Goal: Book appointment/travel/reservation

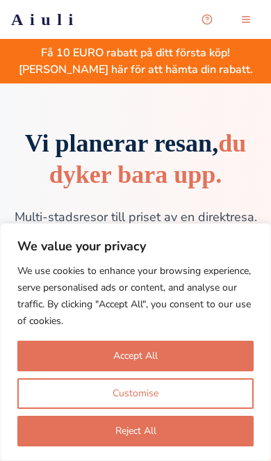
click at [213, 353] on button "Accept All" at bounding box center [135, 355] width 236 height 31
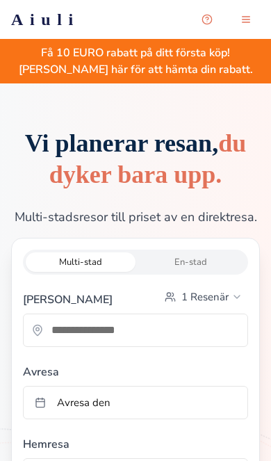
click at [231, 305] on button "1 Resenär" at bounding box center [203, 297] width 89 height 22
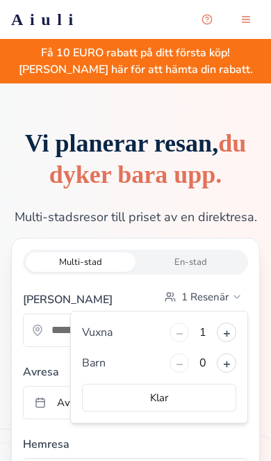
click at [231, 336] on button "+" at bounding box center [226, 331] width 19 height 19
click at [235, 331] on button "+" at bounding box center [226, 331] width 19 height 19
click at [233, 362] on button "+" at bounding box center [226, 362] width 19 height 19
click at [196, 395] on button "Klar" at bounding box center [159, 398] width 154 height 28
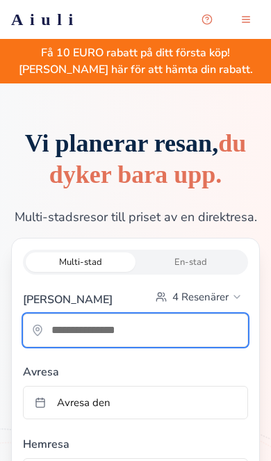
click at [213, 329] on input "text" at bounding box center [136, 330] width 224 height 28
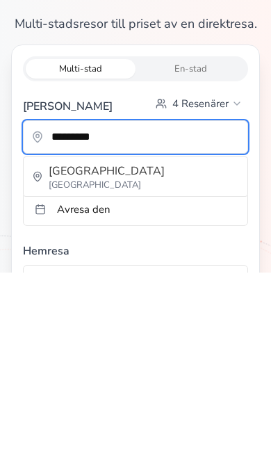
type input "*********"
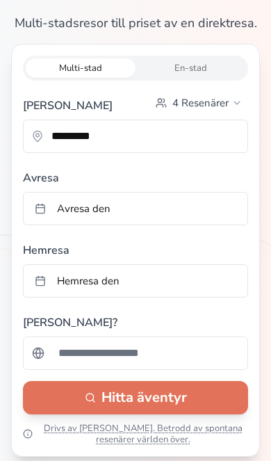
click at [85, 204] on span "Avresa den" at bounding box center [84, 208] width 54 height 14
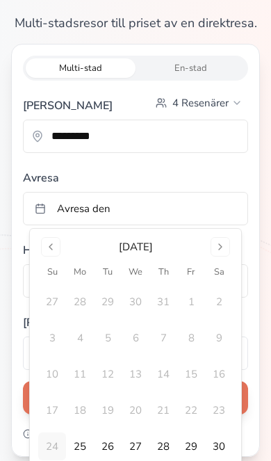
click at [227, 249] on button "Go to next month" at bounding box center [220, 246] width 19 height 19
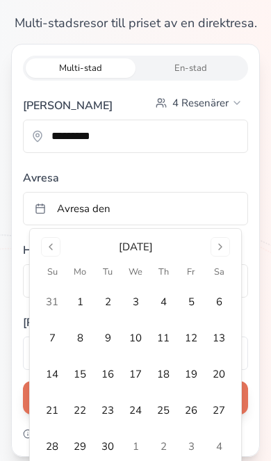
click at [220, 251] on button "Go to next month" at bounding box center [220, 246] width 19 height 19
click at [221, 250] on button "Go to next month" at bounding box center [220, 246] width 19 height 19
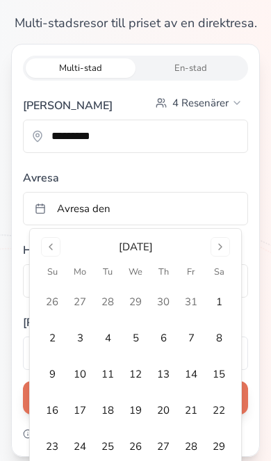
click at [220, 251] on button "Go to next month" at bounding box center [220, 246] width 19 height 19
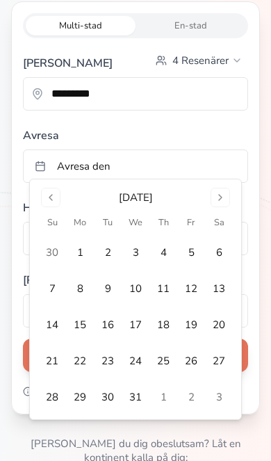
scroll to position [245, 0]
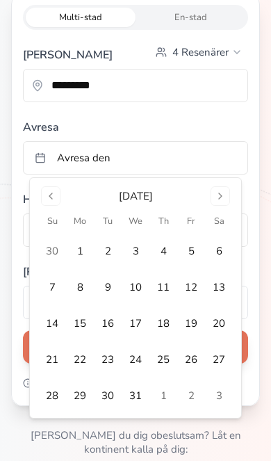
click at [221, 367] on button "27" at bounding box center [219, 359] width 28 height 28
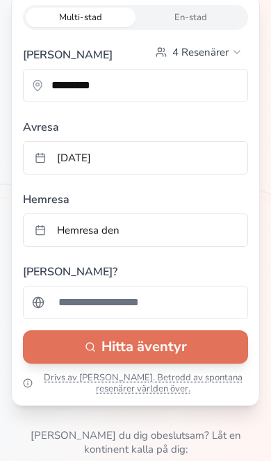
click at [81, 233] on span "Hemresa den" at bounding box center [88, 230] width 63 height 14
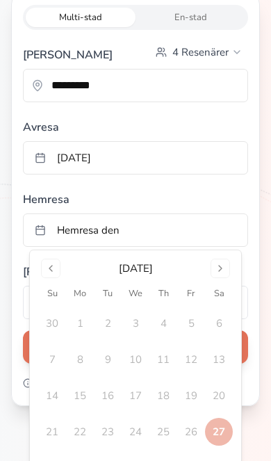
click at [234, 207] on label "Hemresa" at bounding box center [135, 197] width 225 height 22
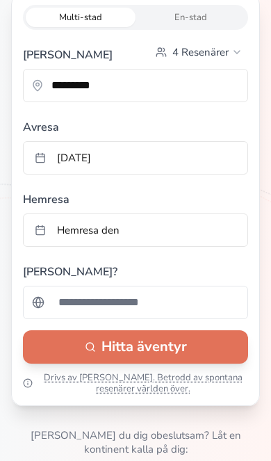
click at [222, 224] on button "Hemresa den" at bounding box center [135, 229] width 225 height 33
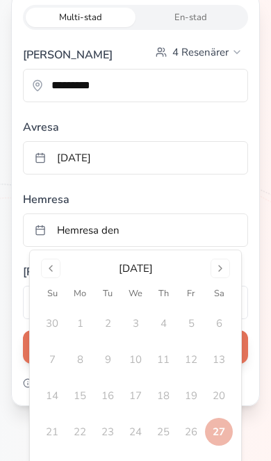
click at [222, 268] on button "Go to next month" at bounding box center [220, 267] width 19 height 19
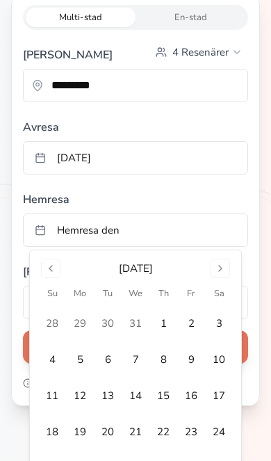
click at [58, 265] on button "Go to previous month" at bounding box center [50, 267] width 19 height 19
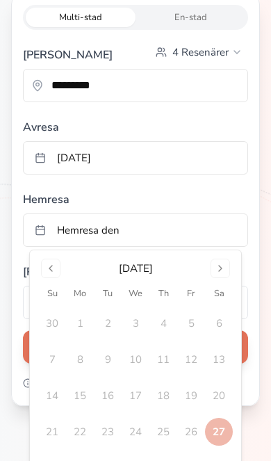
click at [60, 460] on button "28" at bounding box center [52, 468] width 28 height 28
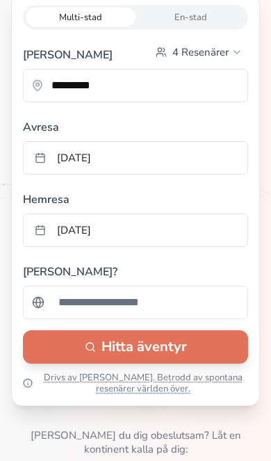
click at [195, 231] on button "[DATE]" at bounding box center [135, 229] width 225 height 33
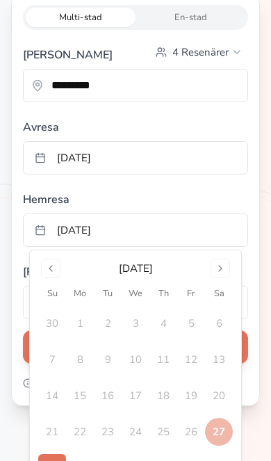
click at [220, 165] on button "[DATE]" at bounding box center [135, 157] width 225 height 33
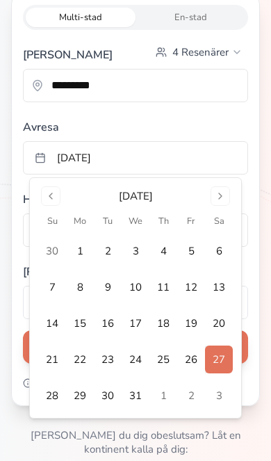
click at [55, 396] on button "28" at bounding box center [52, 395] width 28 height 28
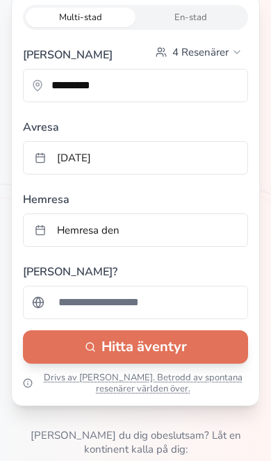
click at [211, 232] on button "Hemresa den" at bounding box center [135, 229] width 225 height 33
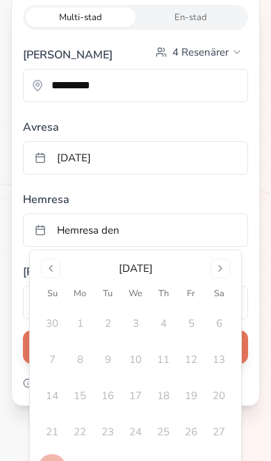
click at [227, 277] on button "Go to next month" at bounding box center [220, 267] width 19 height 19
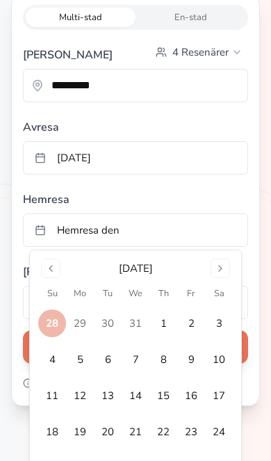
click at [60, 267] on button "Go to previous month" at bounding box center [50, 267] width 19 height 19
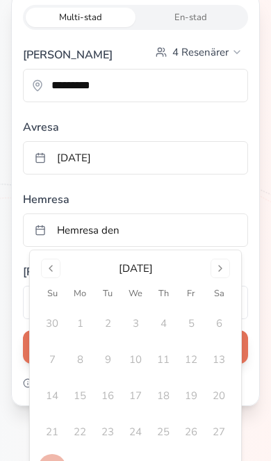
click at [229, 427] on td "27" at bounding box center [219, 432] width 28 height 28
click at [203, 151] on button "[DATE]" at bounding box center [135, 157] width 225 height 33
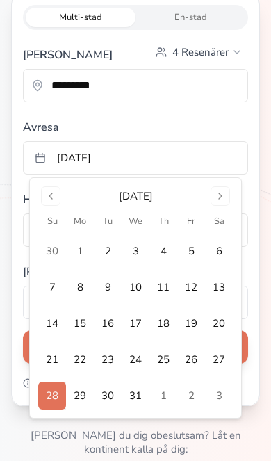
click at [224, 363] on button "27" at bounding box center [219, 359] width 28 height 28
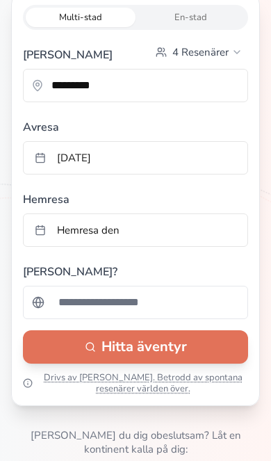
click at [211, 223] on button "Hemresa den" at bounding box center [135, 229] width 225 height 33
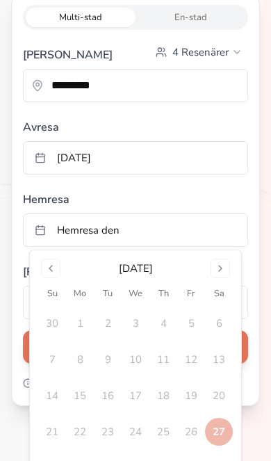
click at [229, 260] on button "Go to next month" at bounding box center [220, 267] width 19 height 19
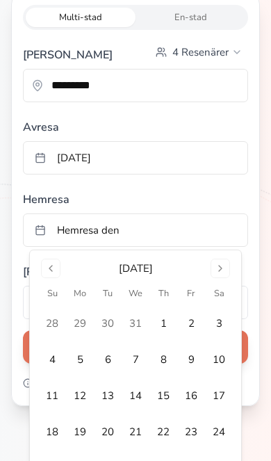
click at [217, 369] on button "10" at bounding box center [219, 359] width 28 height 28
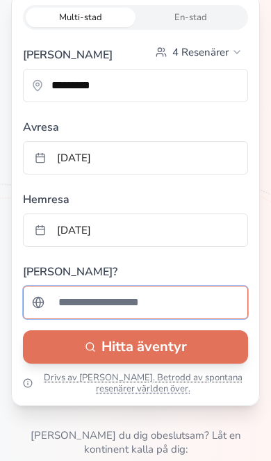
click at [216, 302] on input "Sök efter ett land" at bounding box center [144, 302] width 189 height 28
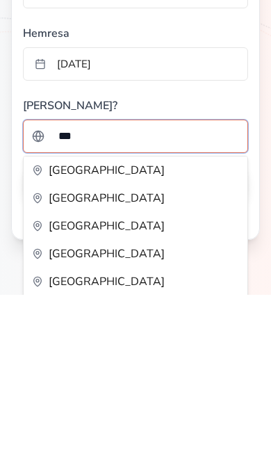
type input "****"
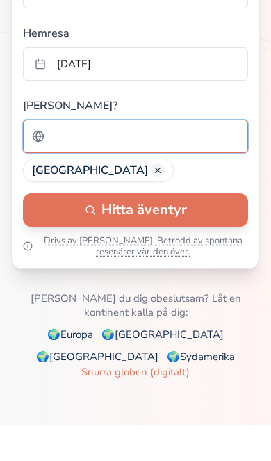
click at [79, 132] on input "Sök efter ett land" at bounding box center [144, 136] width 189 height 28
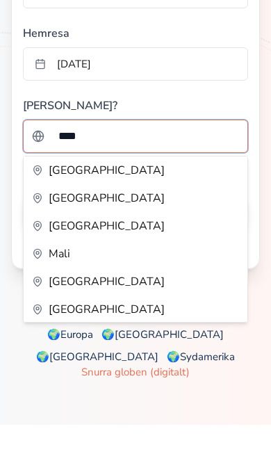
type input "*****"
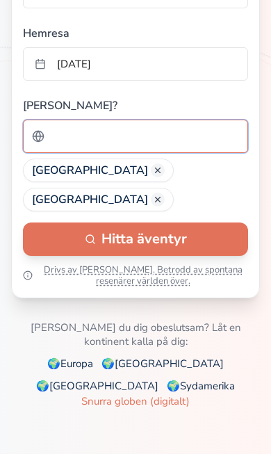
click at [60, 140] on input "Sök efter ett land" at bounding box center [144, 136] width 189 height 28
type input "*"
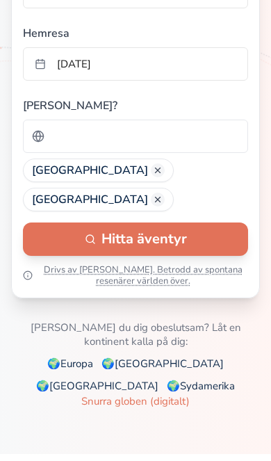
click at [192, 222] on button "Hitta äventyr" at bounding box center [135, 238] width 225 height 33
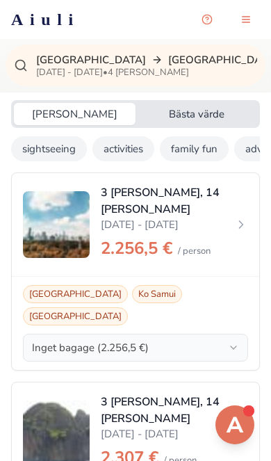
click at [207, 114] on button "Bästa värde" at bounding box center [196, 114] width 122 height 22
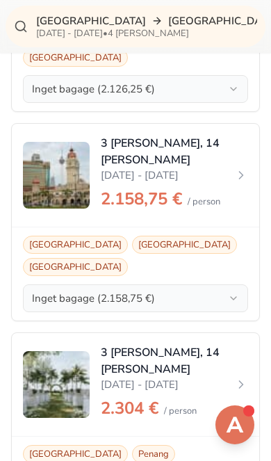
scroll to position [259, 0]
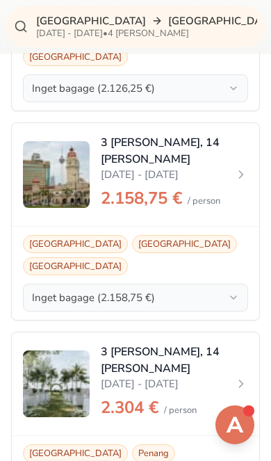
click at [230, 292] on icon "button" at bounding box center [233, 297] width 11 height 11
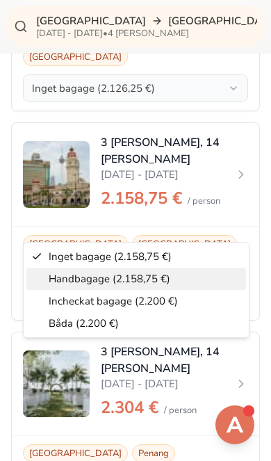
click at [147, 279] on span "Handbagage (2.158,75 €)" at bounding box center [110, 279] width 122 height 14
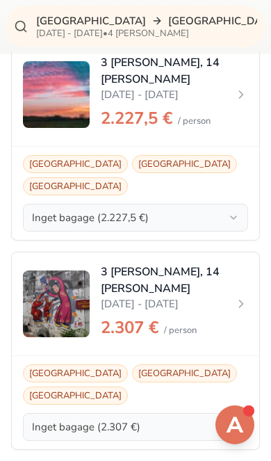
scroll to position [1872, 0]
